Goal: Information Seeking & Learning: Learn about a topic

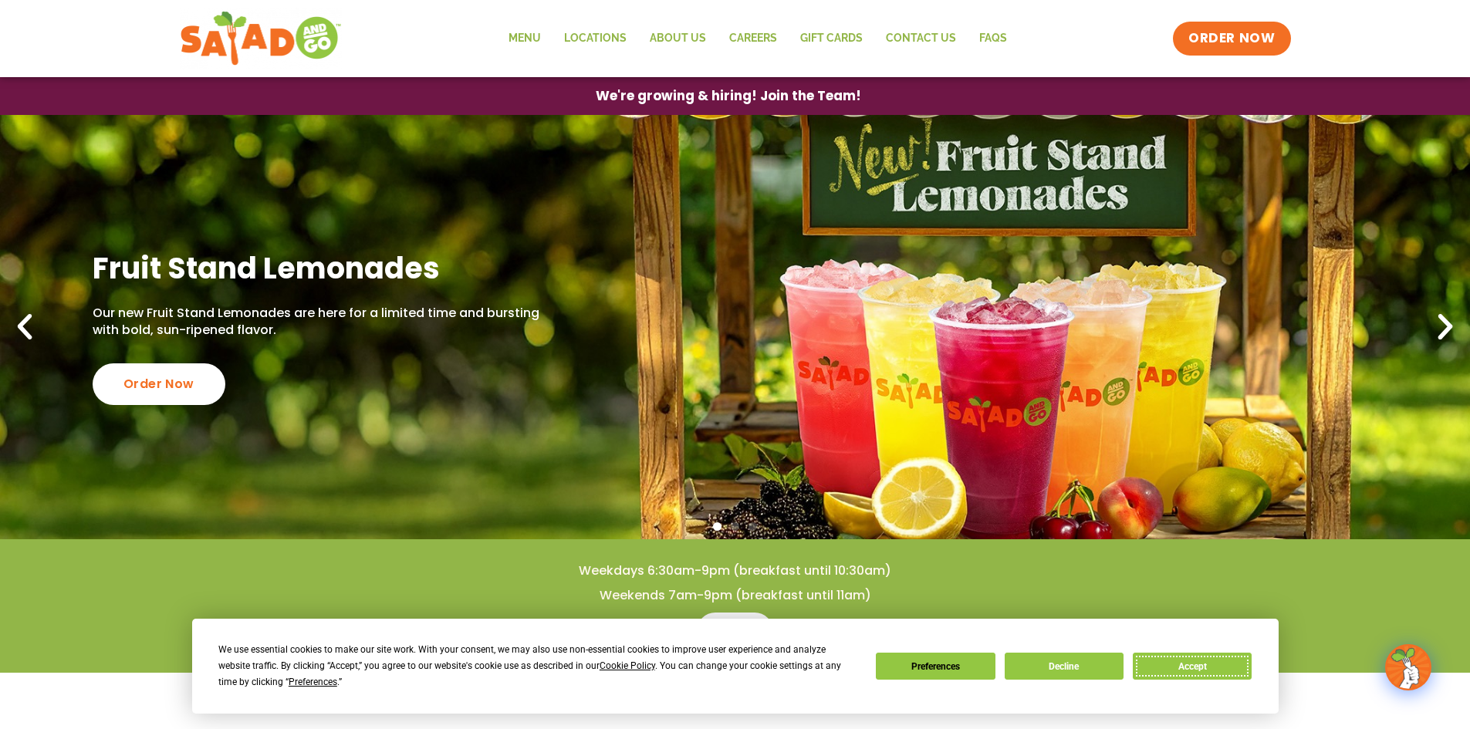
click at [1170, 653] on button "Accept" at bounding box center [1191, 666] width 119 height 27
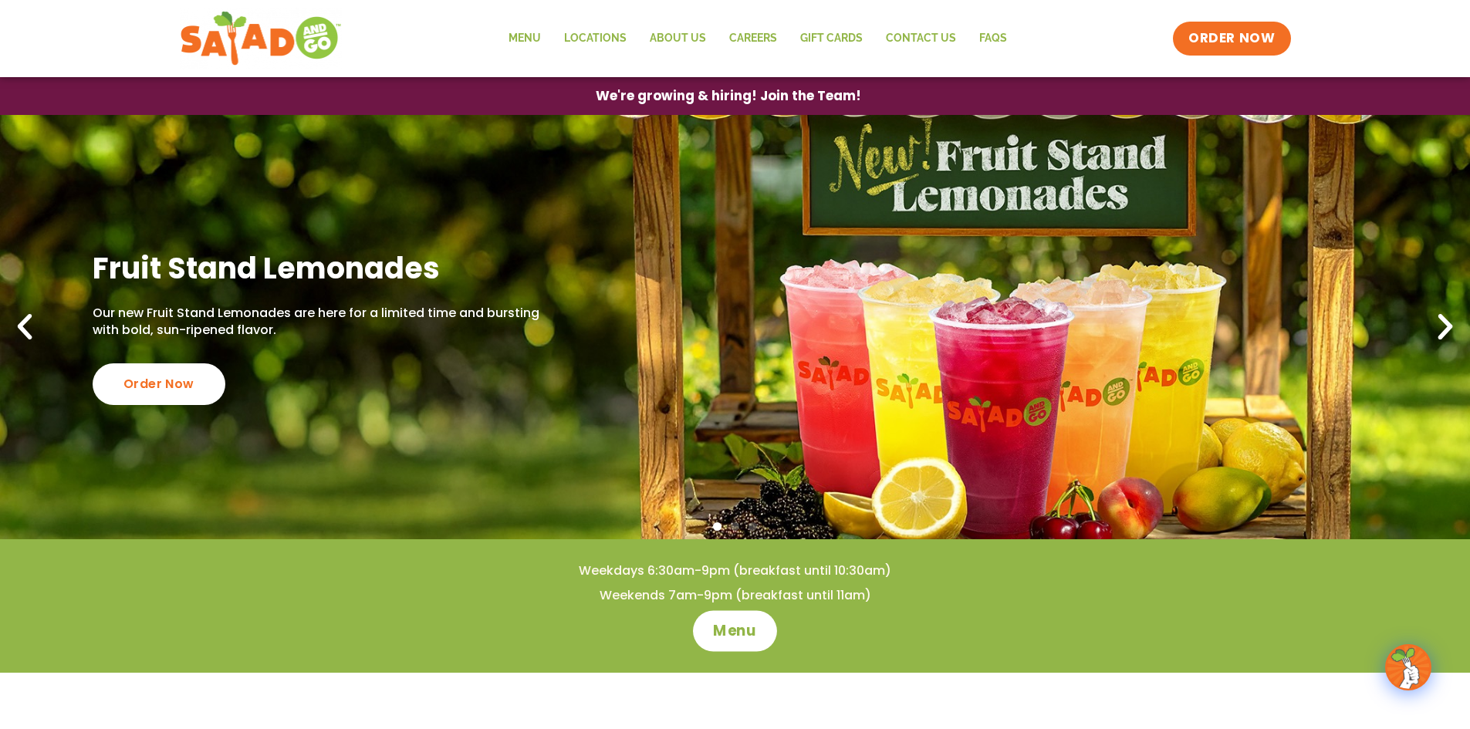
click at [734, 634] on span "Menu" at bounding box center [735, 631] width 44 height 20
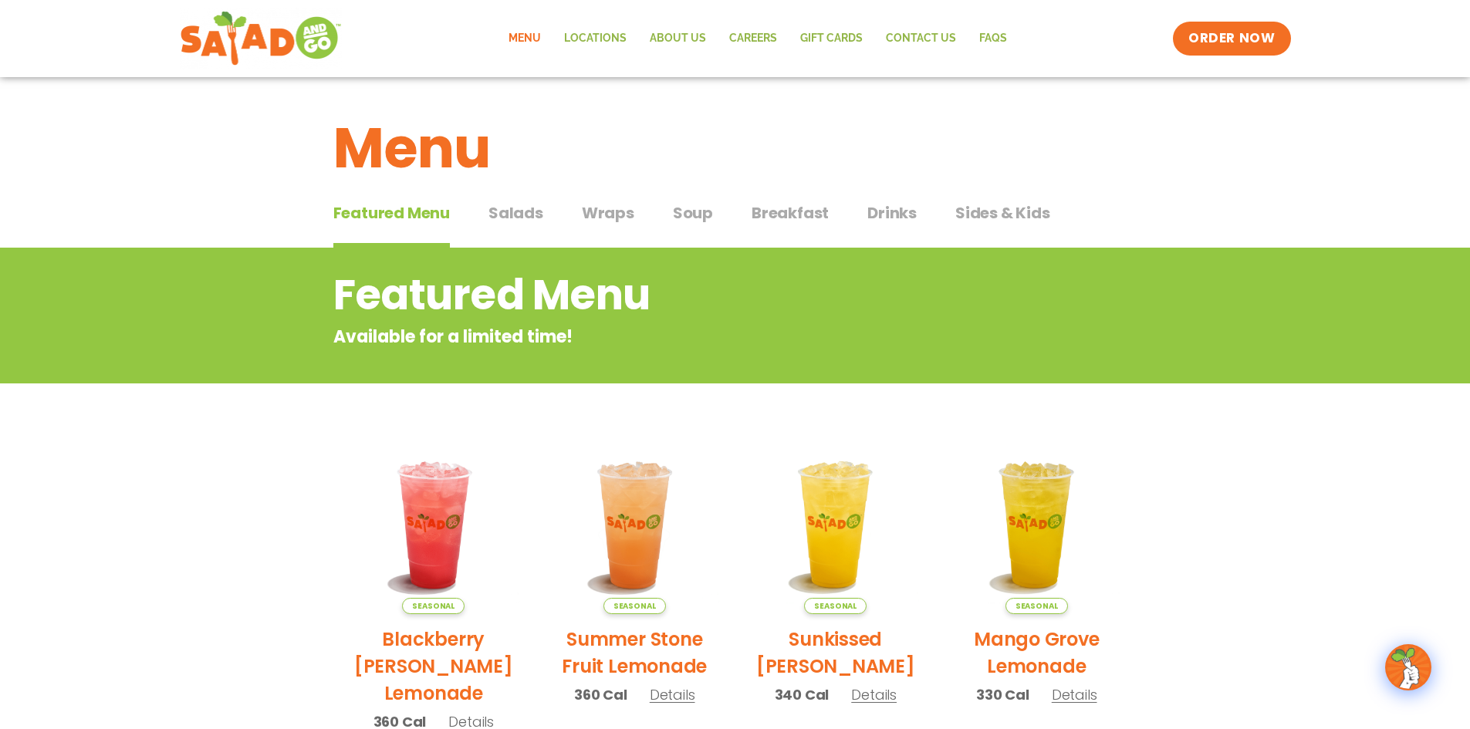
click at [513, 218] on span "Salads" at bounding box center [515, 212] width 55 height 23
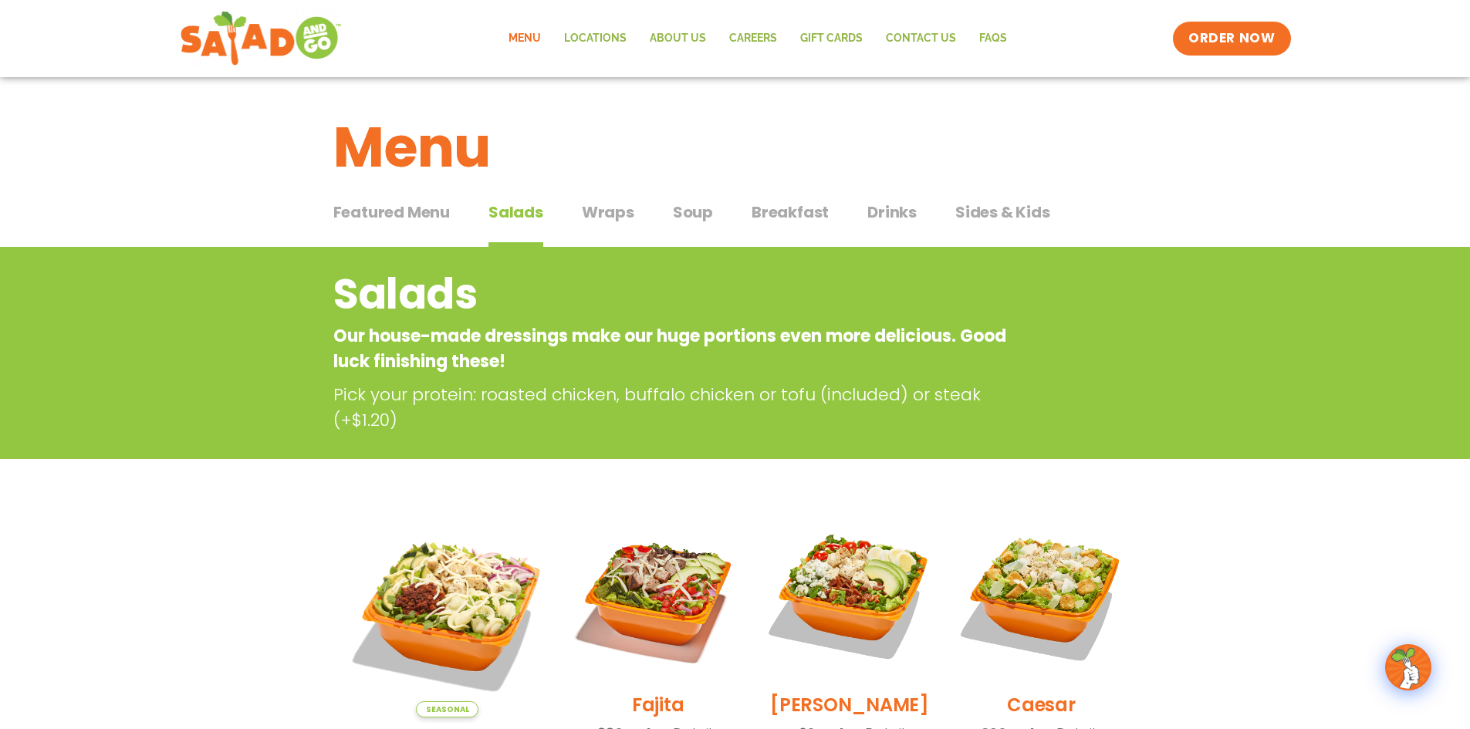
scroll to position [386, 0]
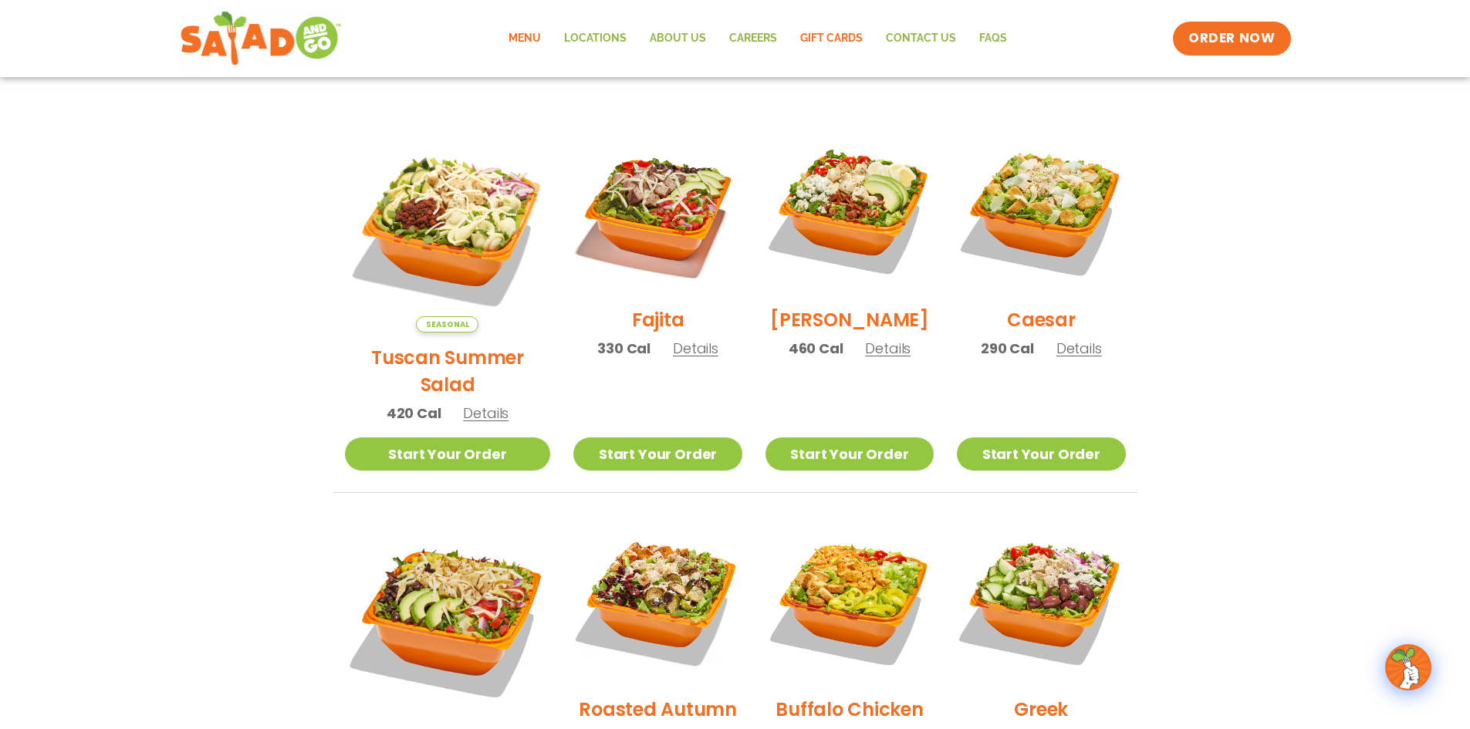
click at [824, 35] on link "GIFT CARDS" at bounding box center [831, 38] width 86 height 35
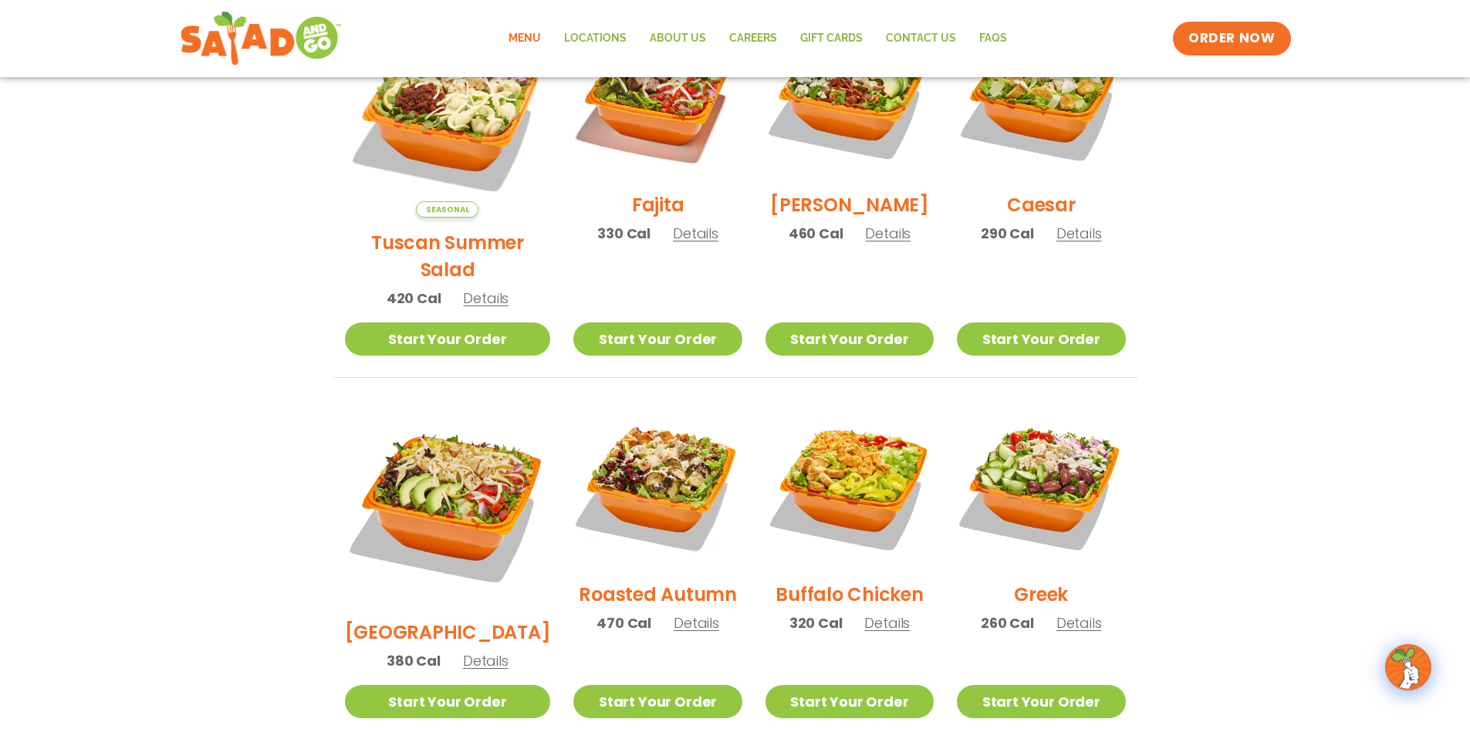
scroll to position [359, 0]
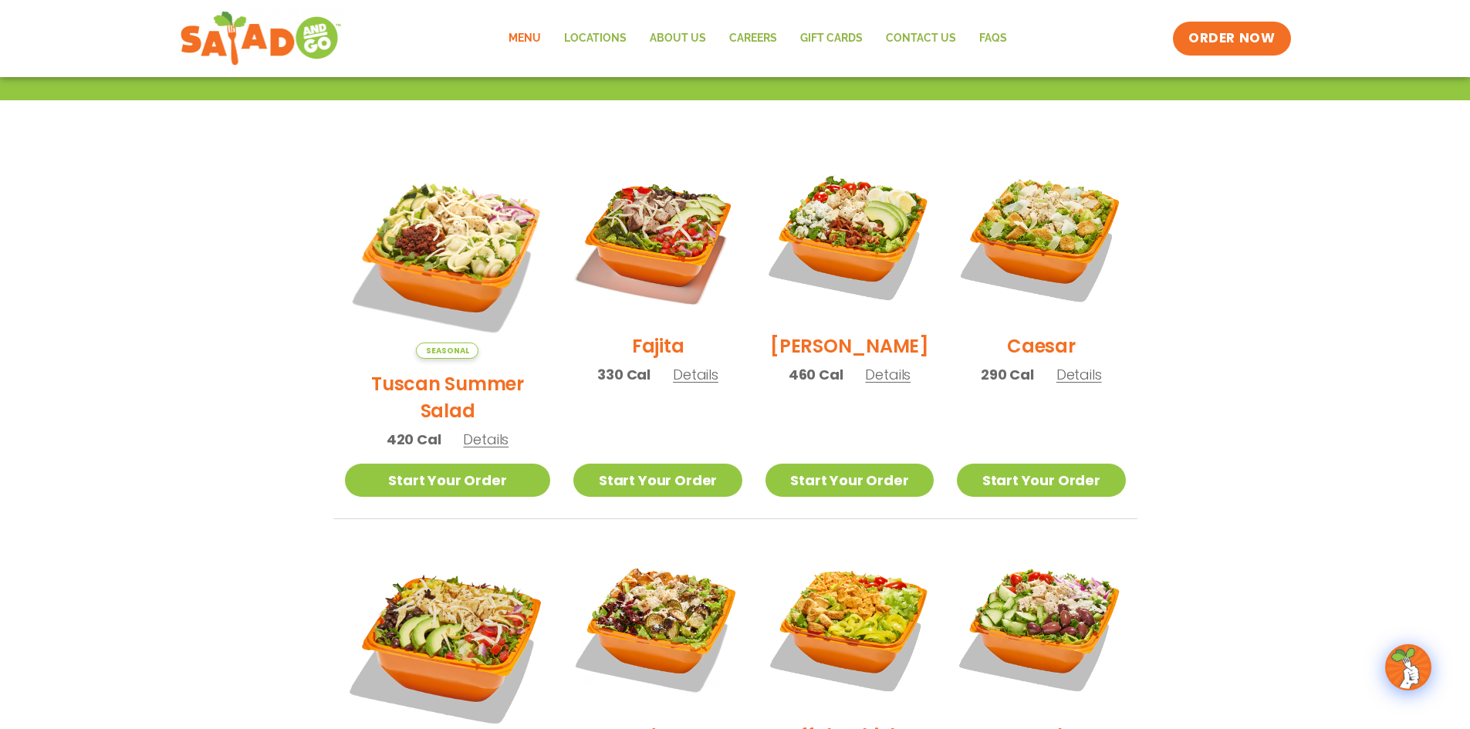
click at [476, 430] on span "Details" at bounding box center [486, 439] width 46 height 19
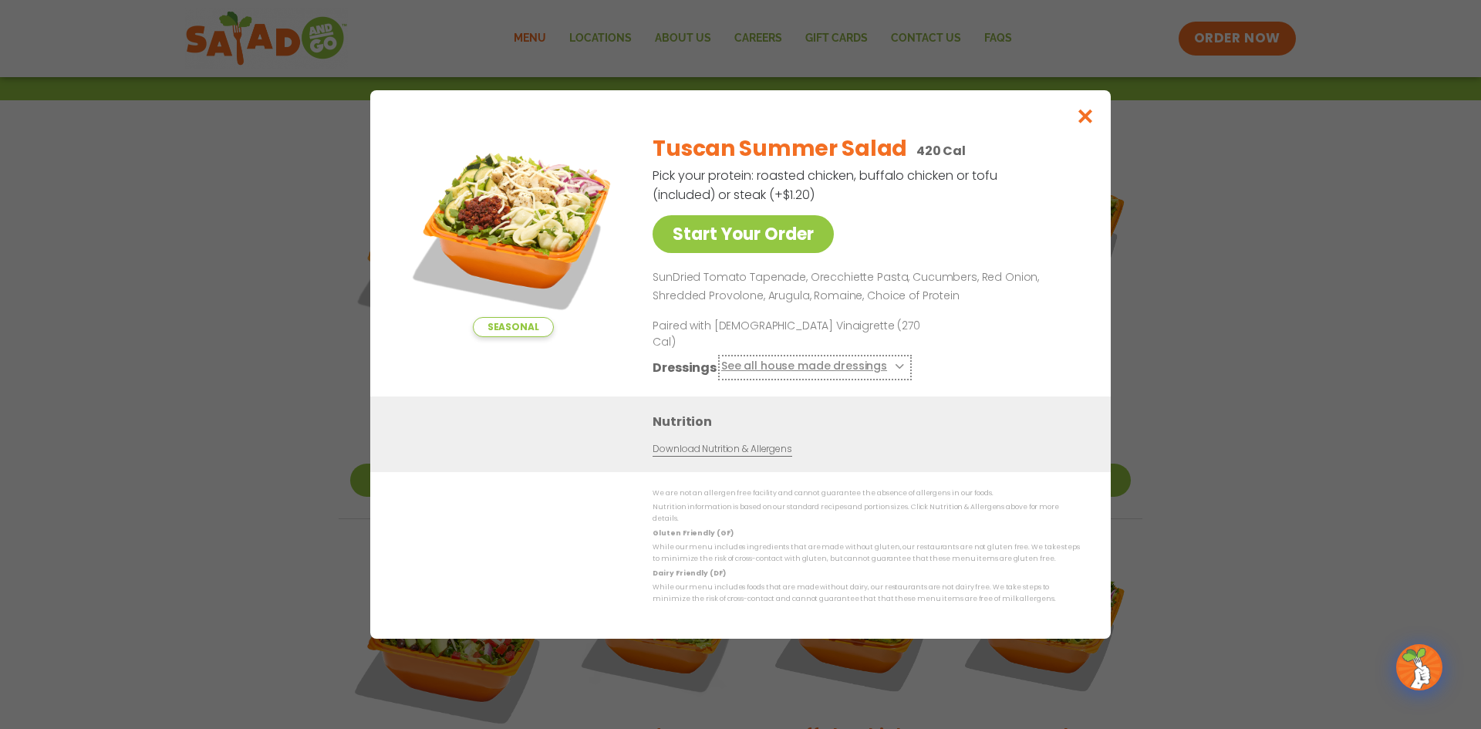
click at [757, 363] on button "See all house made dressings" at bounding box center [814, 367] width 187 height 19
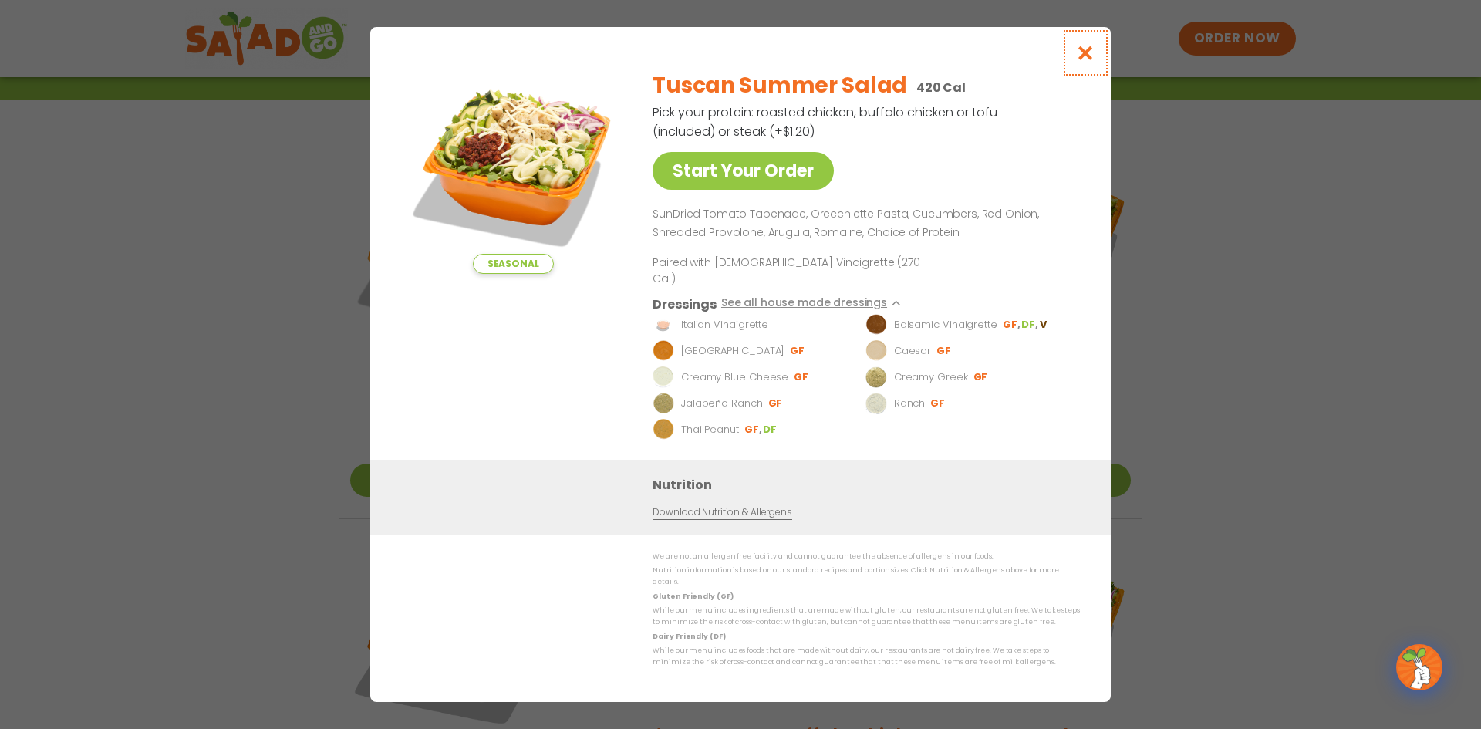
click at [1082, 61] on icon "Close modal" at bounding box center [1085, 53] width 19 height 16
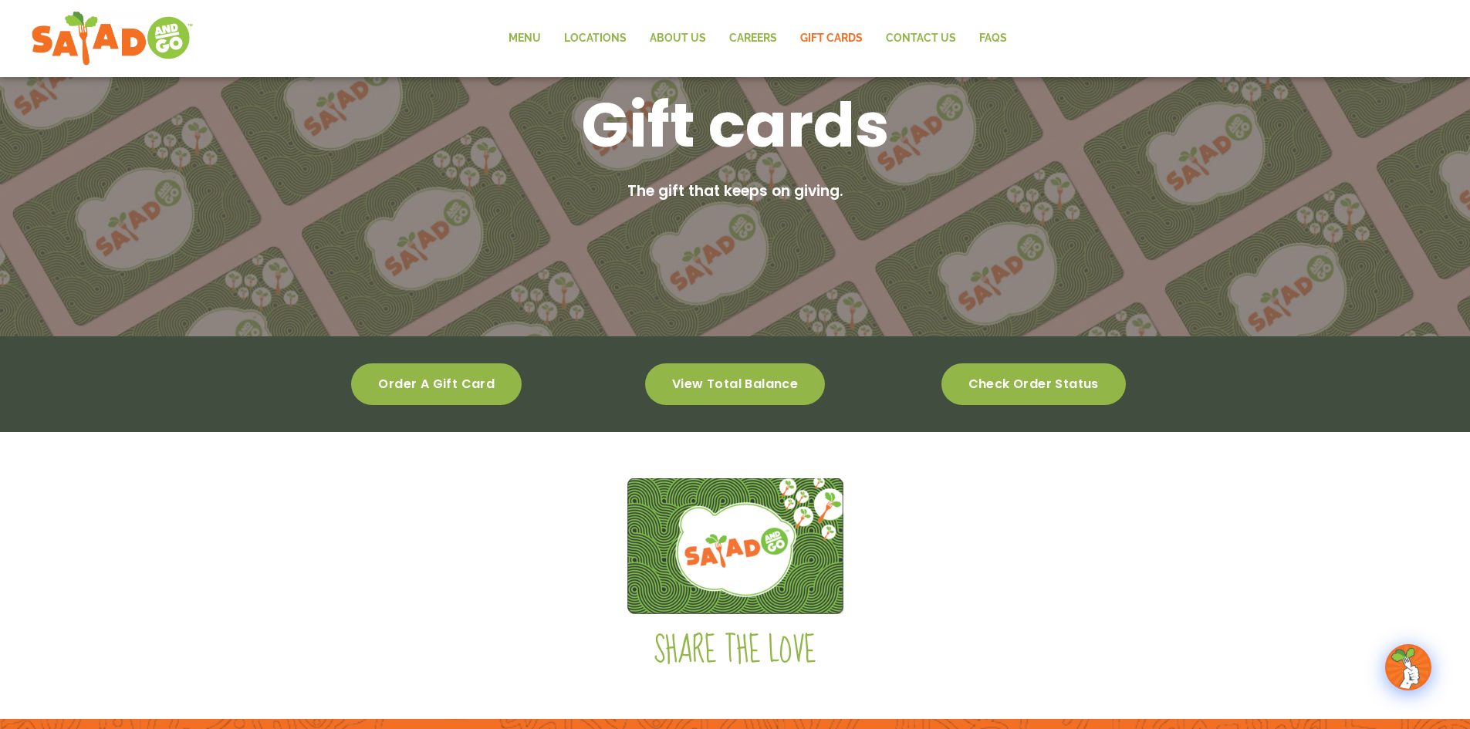
scroll to position [353, 0]
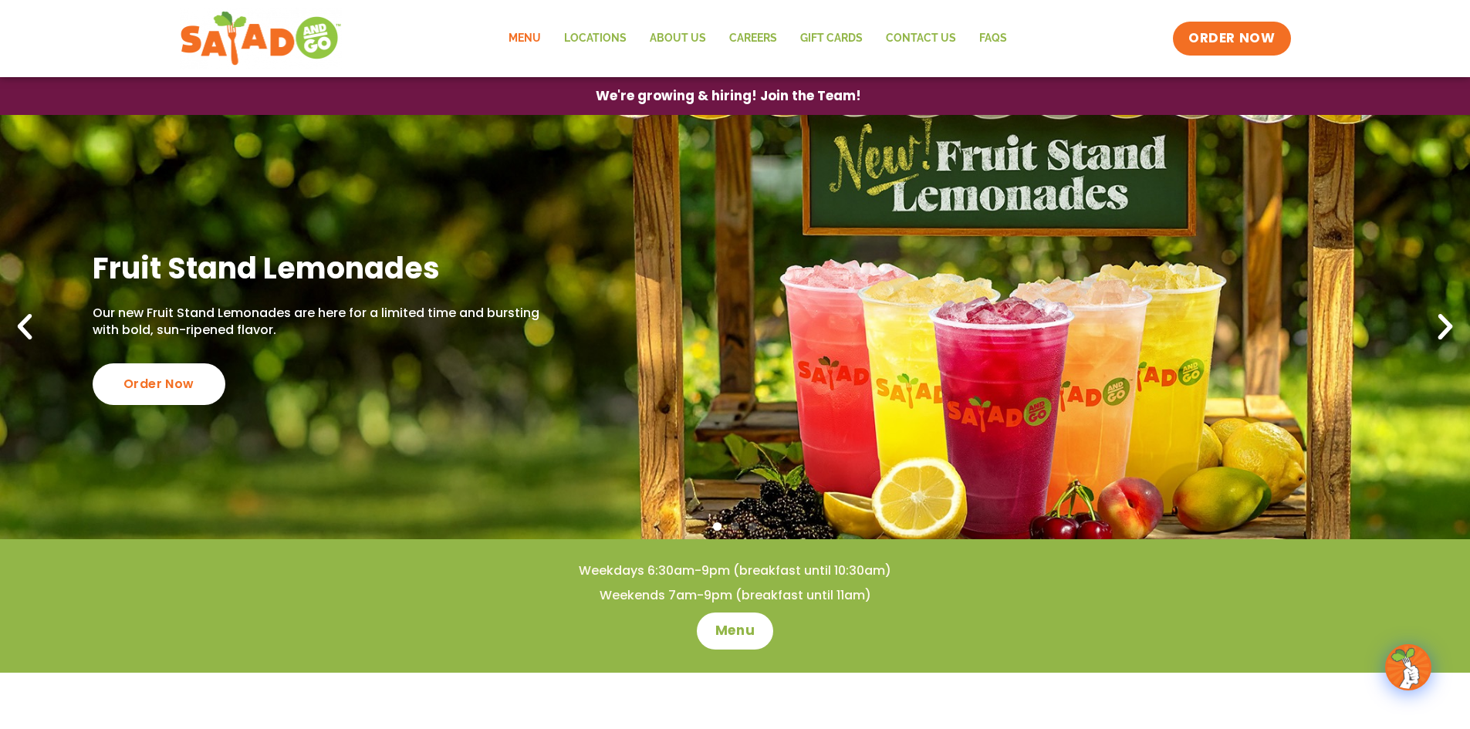
click at [524, 48] on link "Menu" at bounding box center [525, 38] width 56 height 35
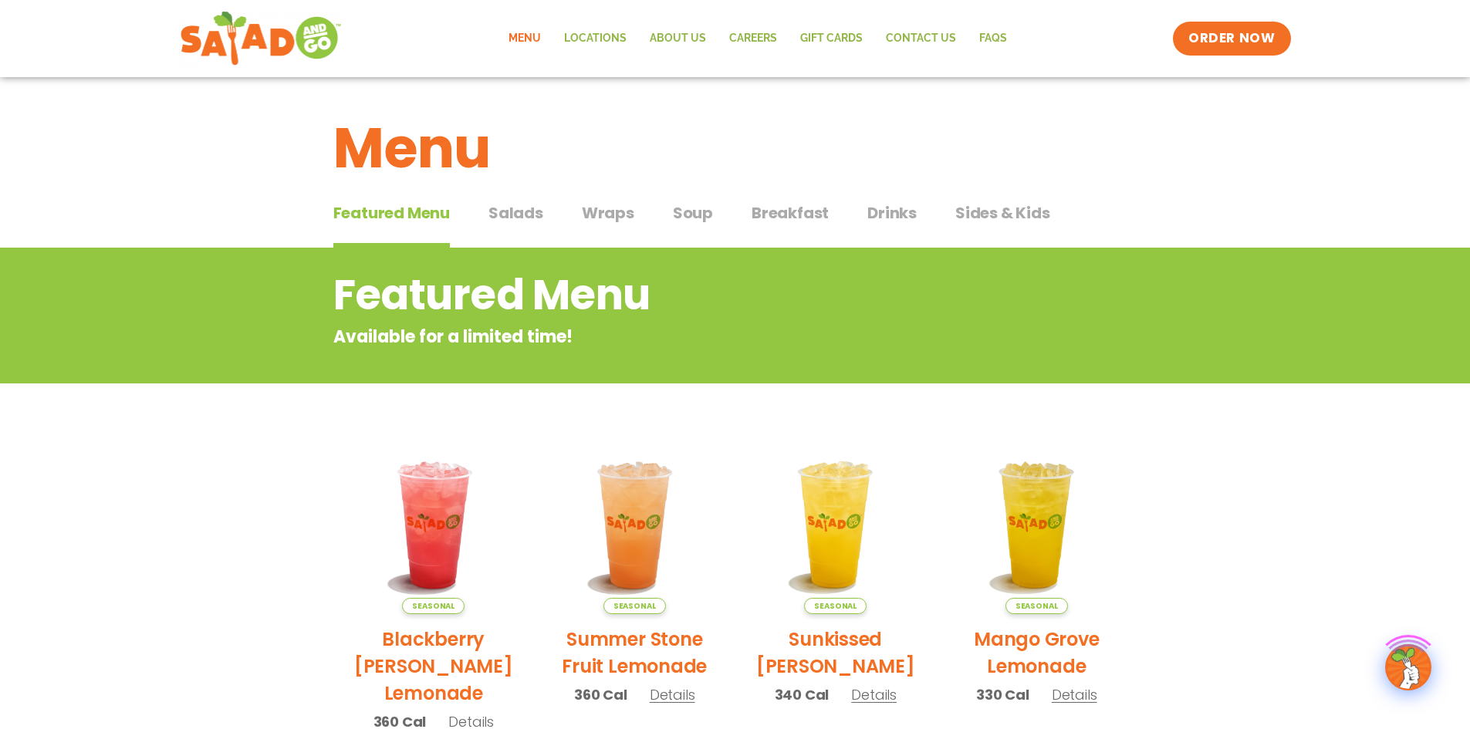
click at [523, 221] on span "Salads" at bounding box center [515, 212] width 55 height 23
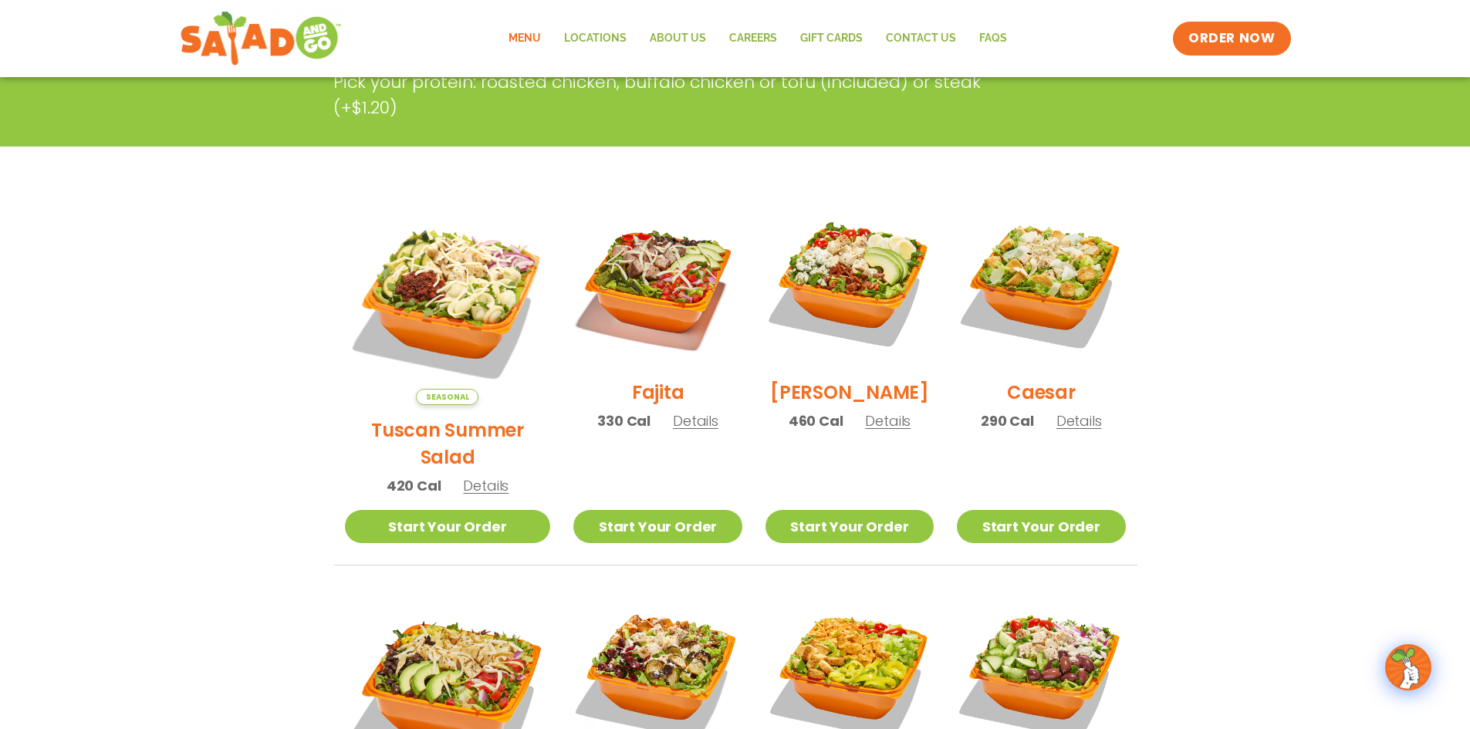
scroll to position [386, 0]
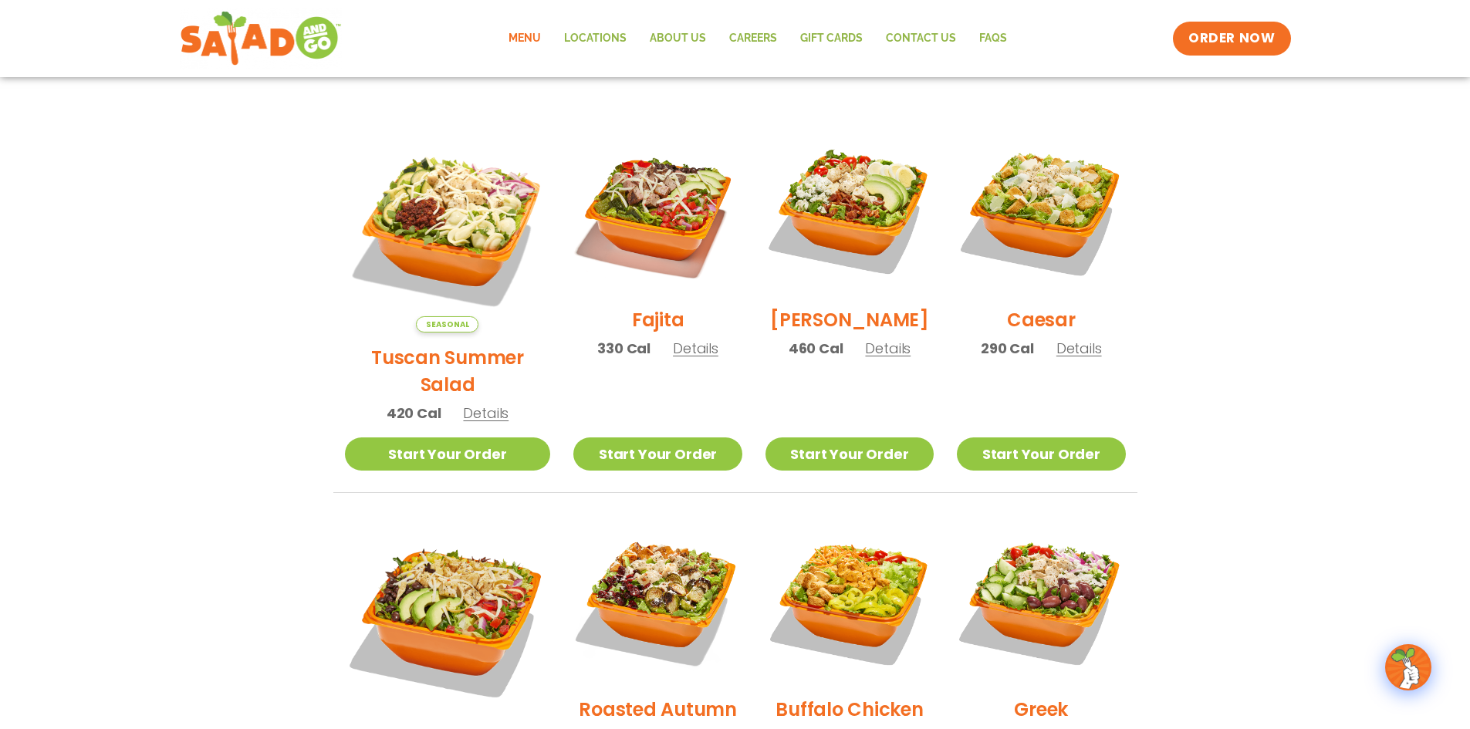
click at [491, 403] on span "Details" at bounding box center [486, 412] width 46 height 19
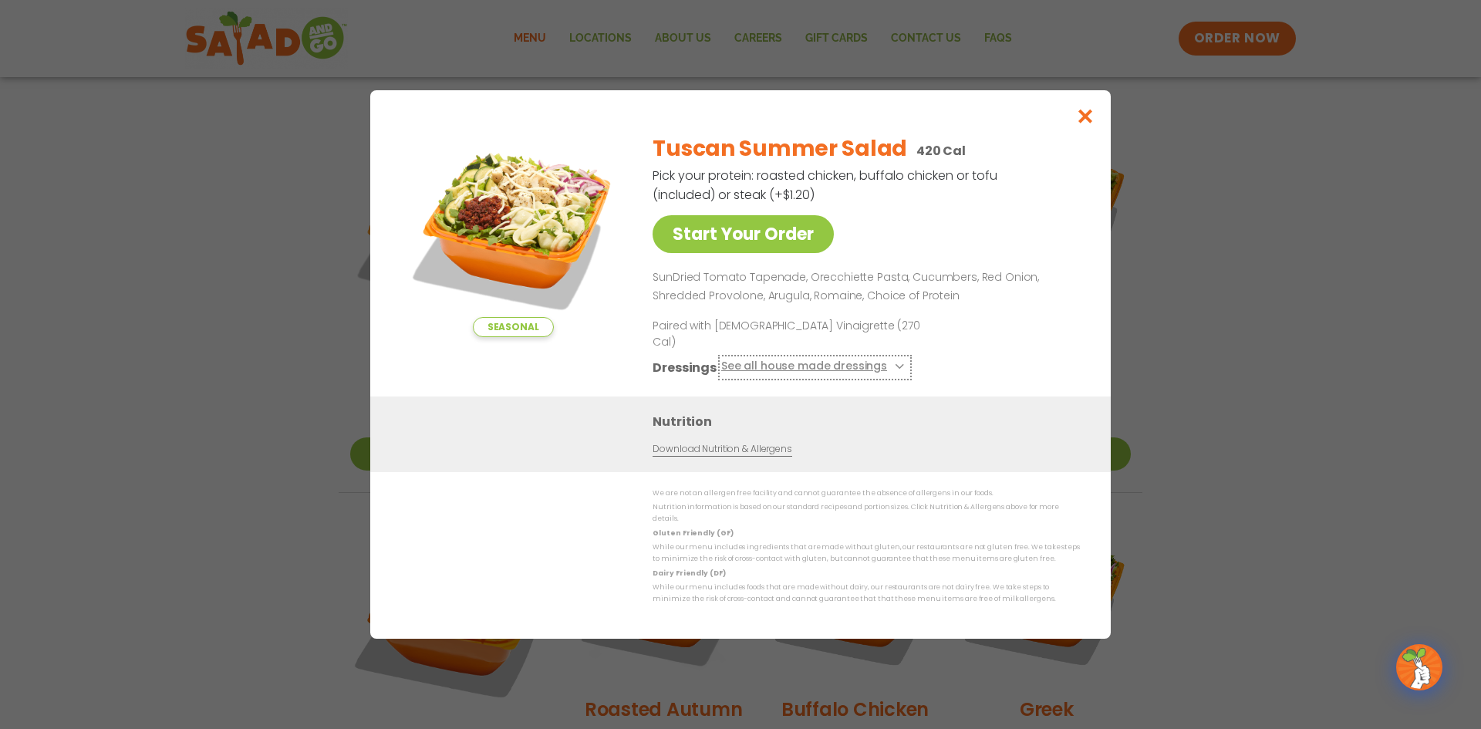
click at [792, 370] on button "See all house made dressings" at bounding box center [814, 367] width 187 height 19
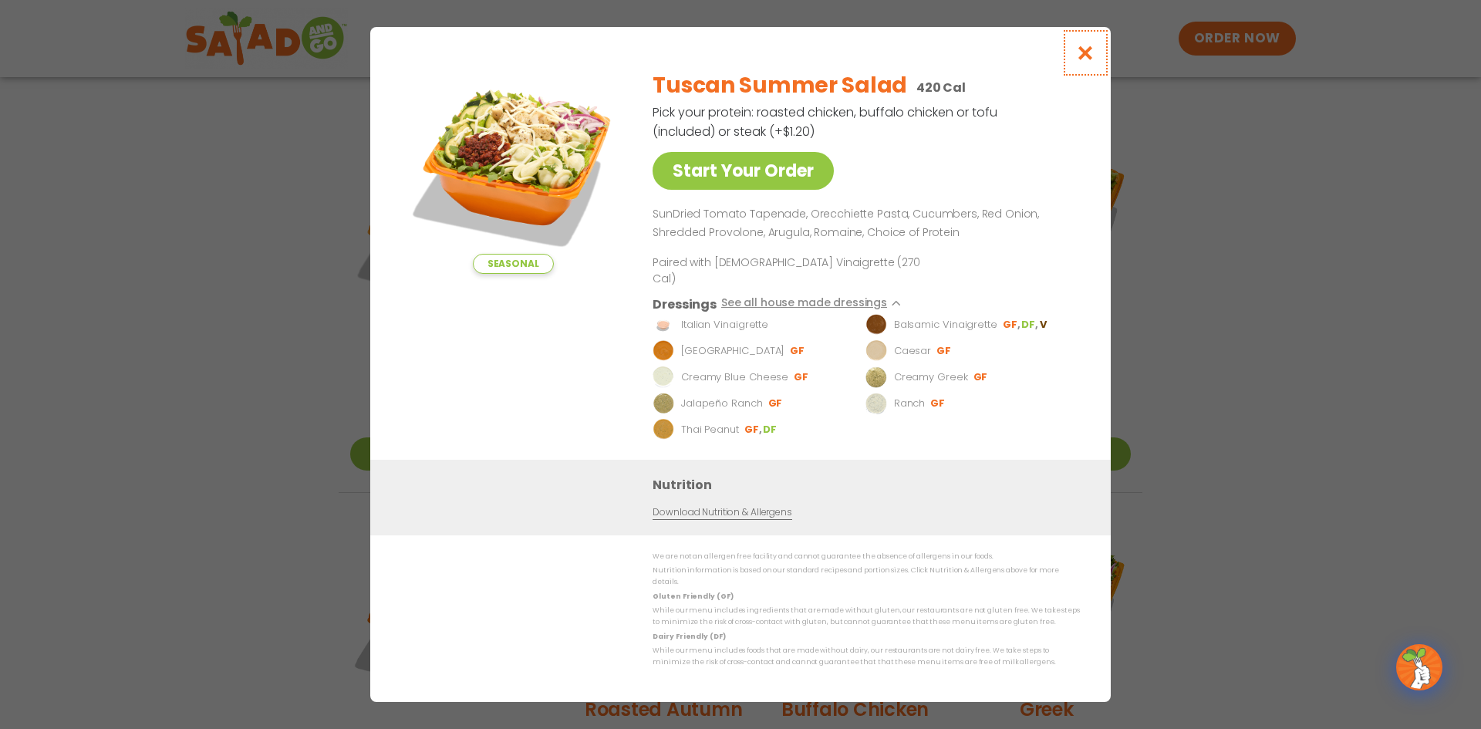
click at [1081, 60] on icon "Close modal" at bounding box center [1085, 53] width 19 height 16
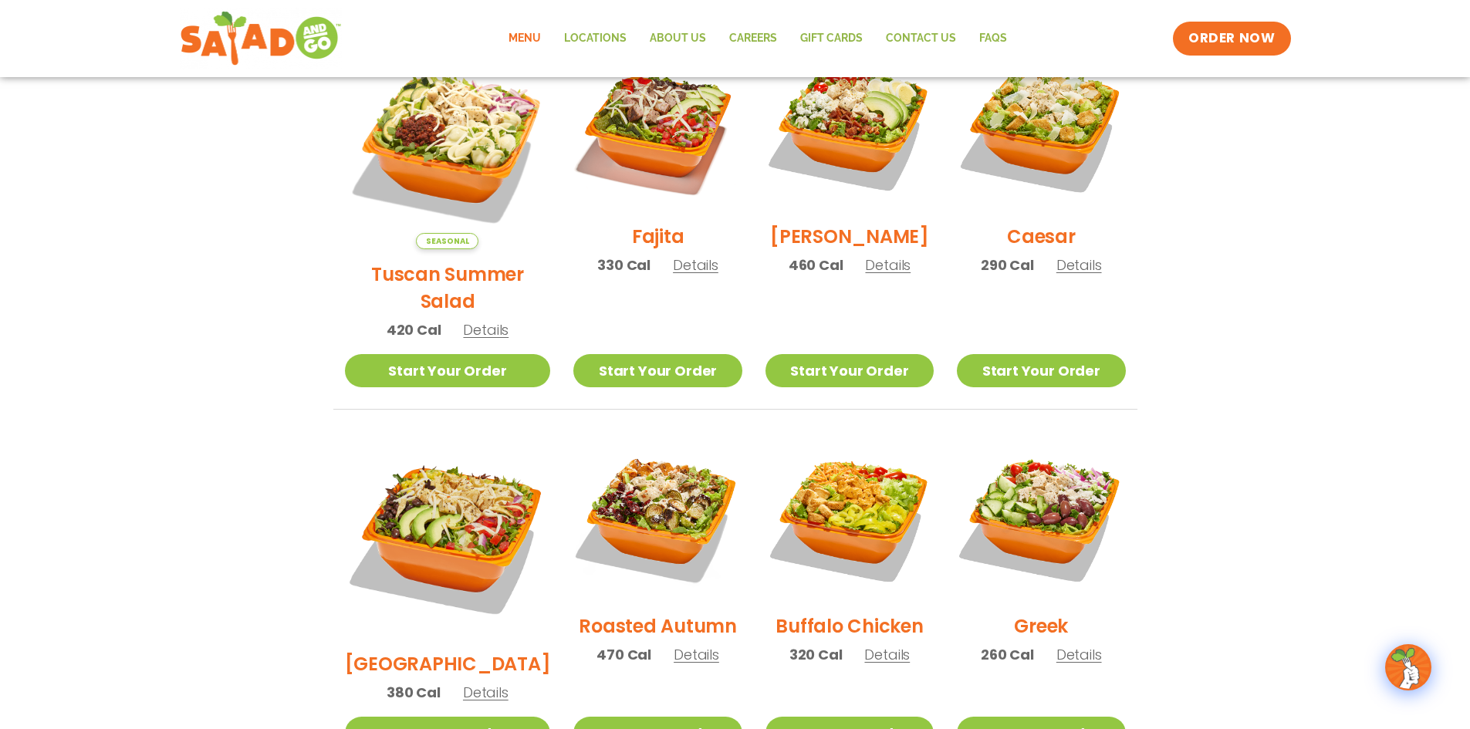
scroll to position [231, 0]
